Goal: Check status: Check status

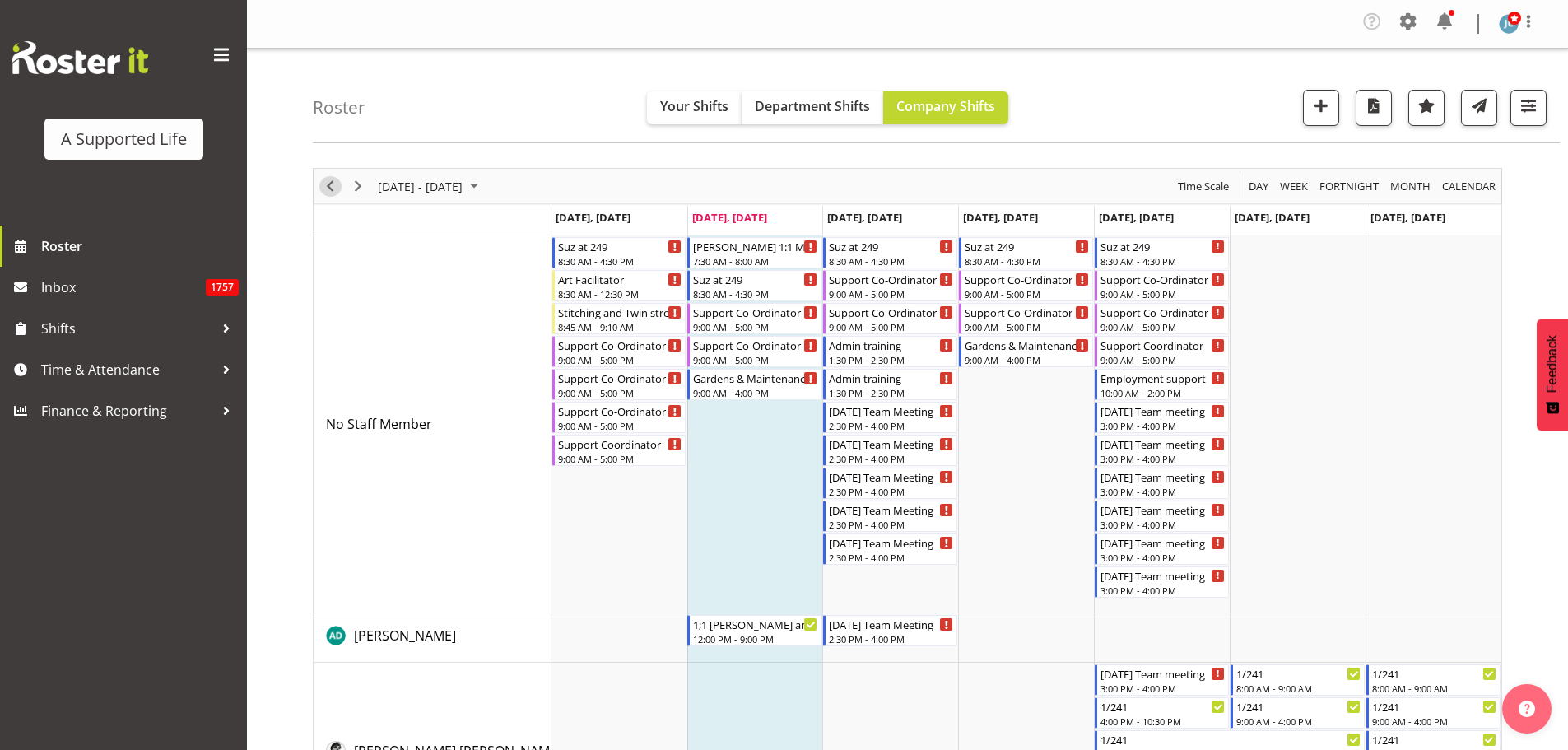
click at [331, 185] on span "Previous" at bounding box center [330, 187] width 20 height 21
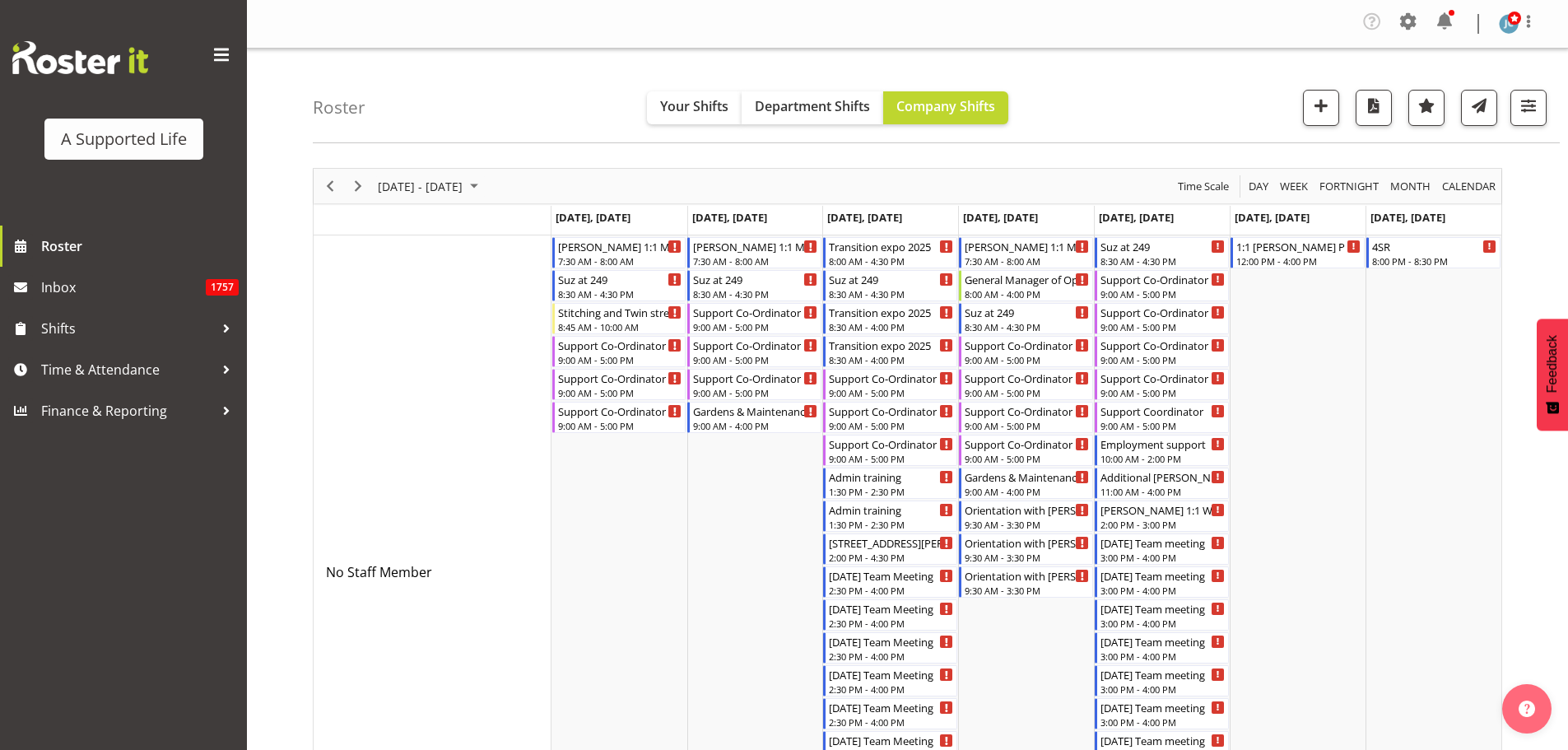
click at [417, 185] on span "[DATE]" at bounding box center [396, 187] width 40 height 21
click at [521, 235] on span "previous month" at bounding box center [521, 227] width 29 height 30
click at [396, 341] on span "11" at bounding box center [395, 340] width 24 height 24
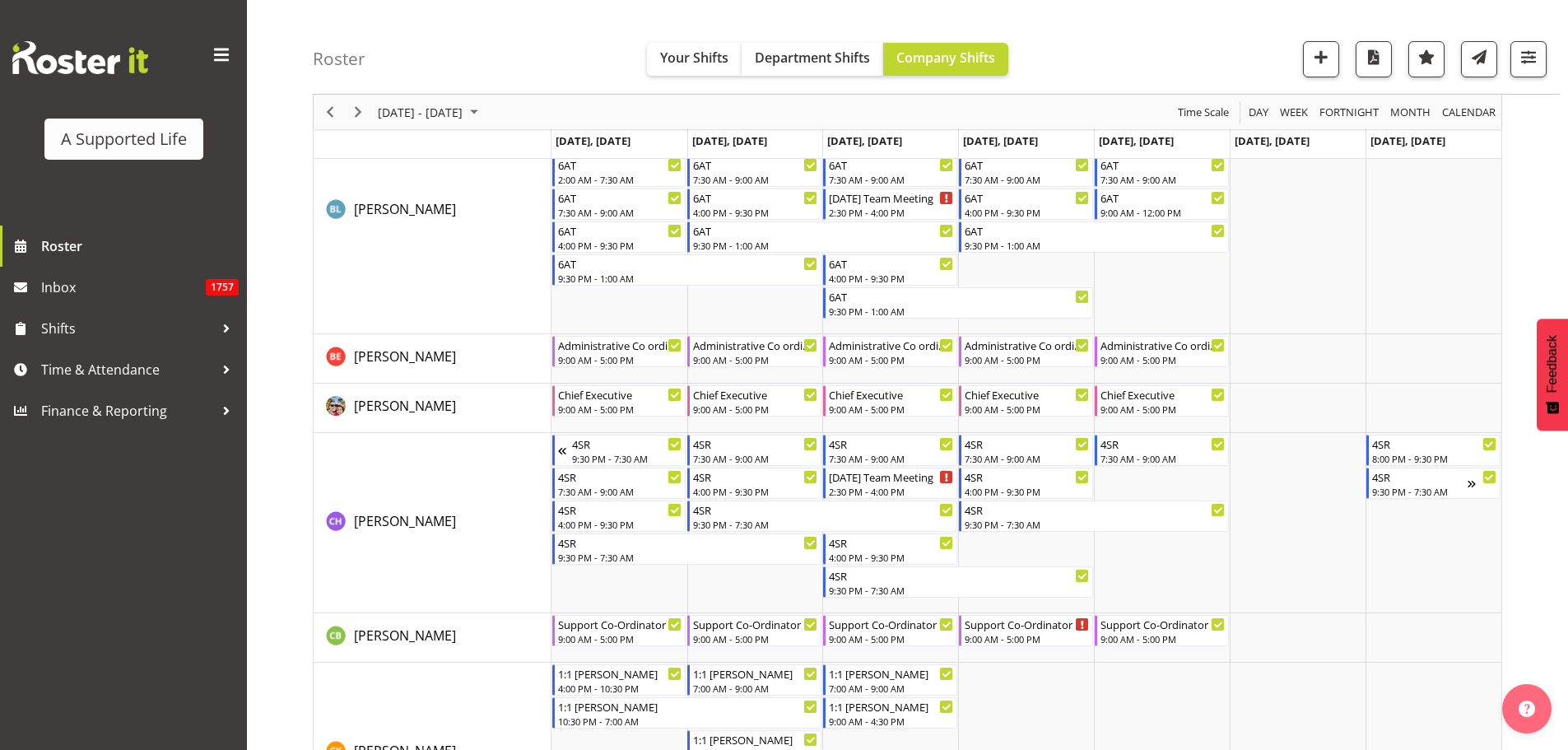
scroll to position [2523, 0]
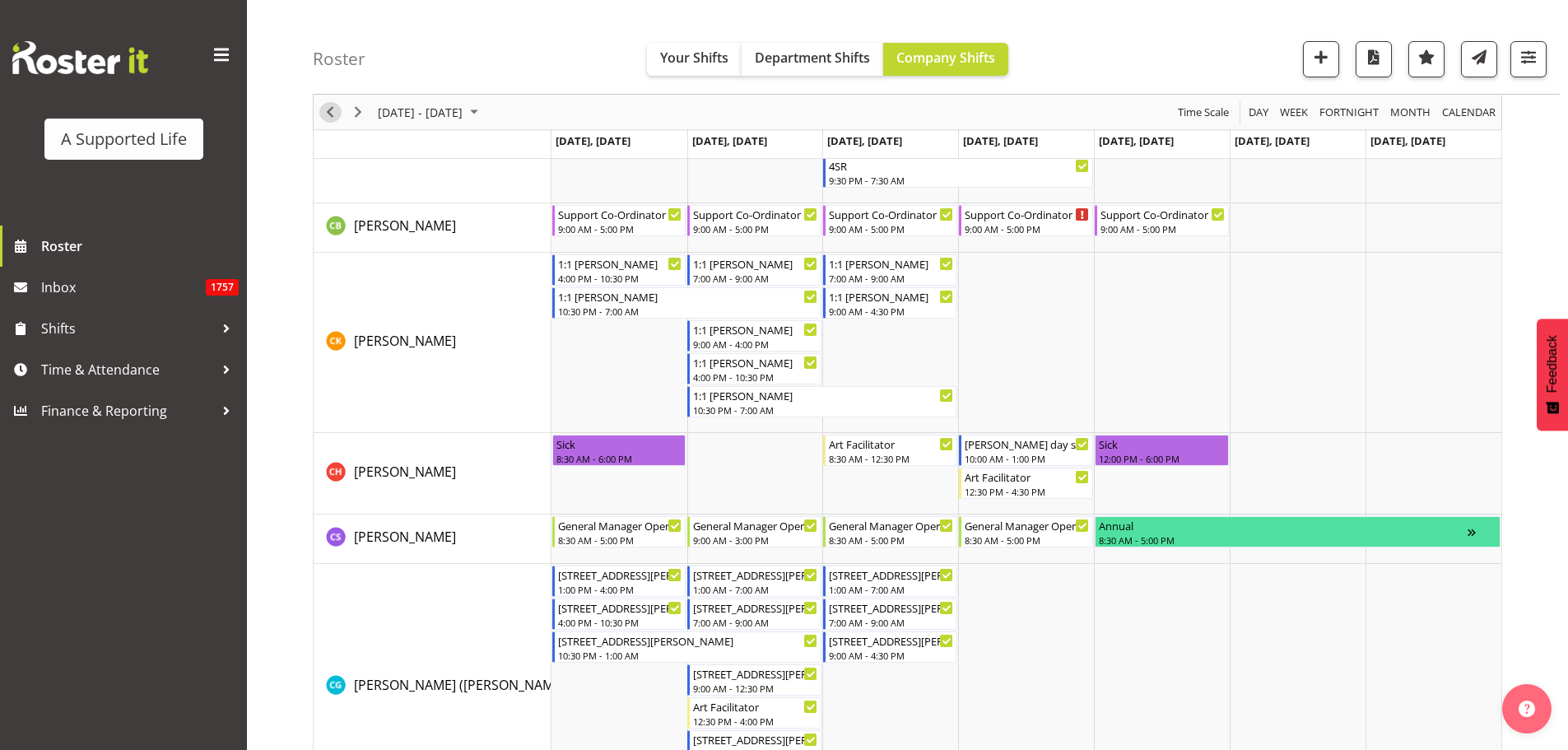
click at [335, 113] on span "Previous" at bounding box center [330, 113] width 20 height 21
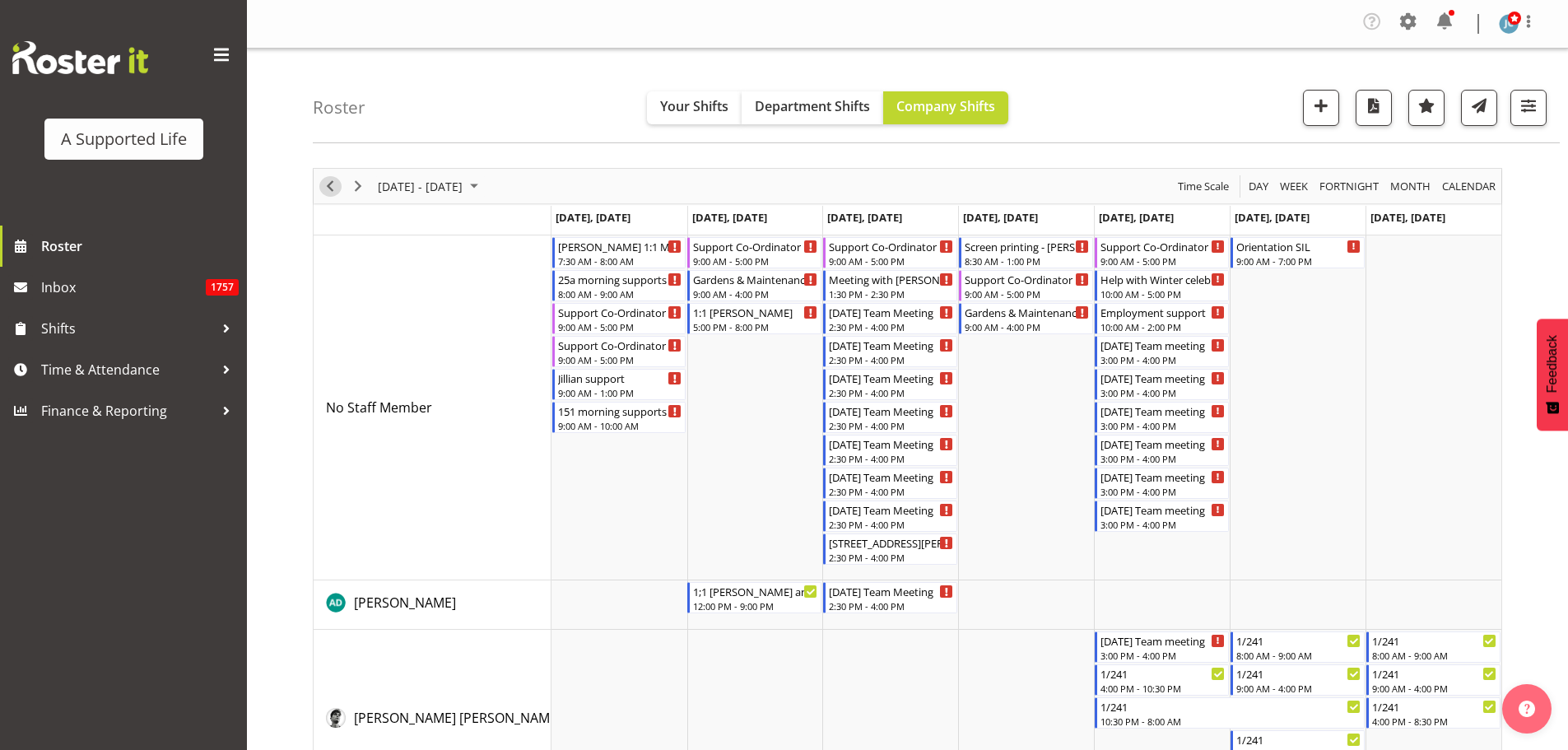
click at [329, 183] on span "Previous" at bounding box center [330, 187] width 20 height 21
